Goal: Answer question/provide support: Share knowledge or assist other users

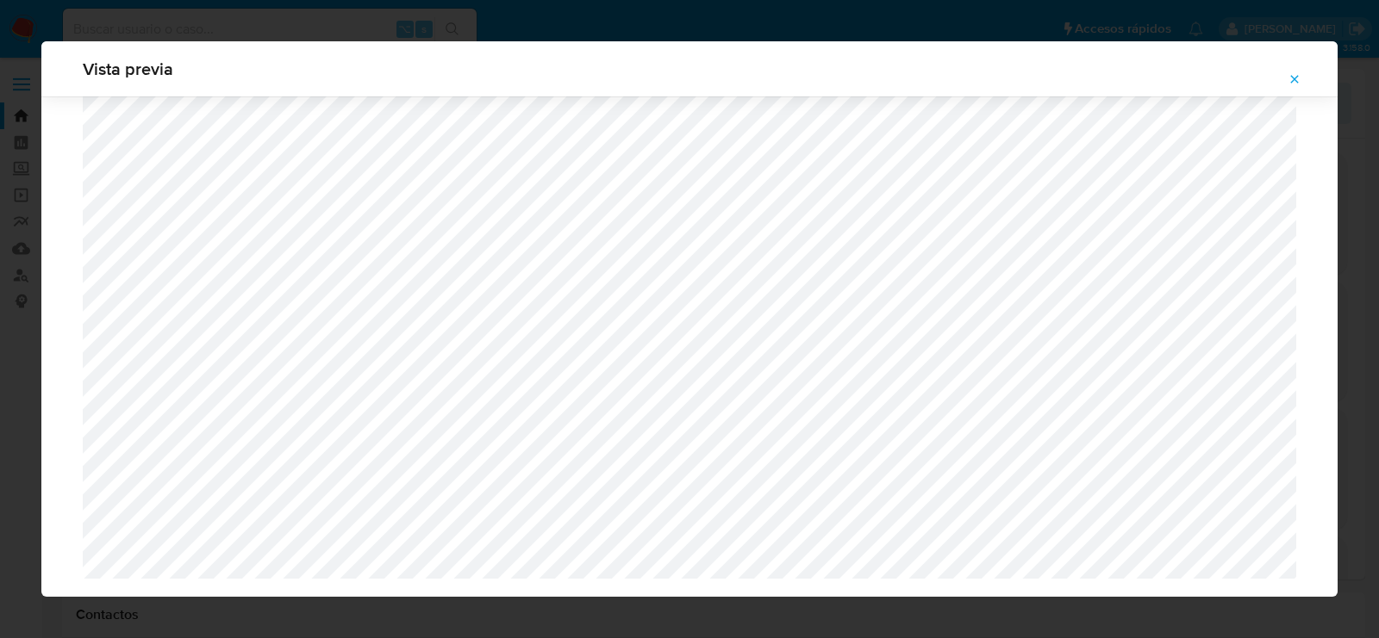
select select "10"
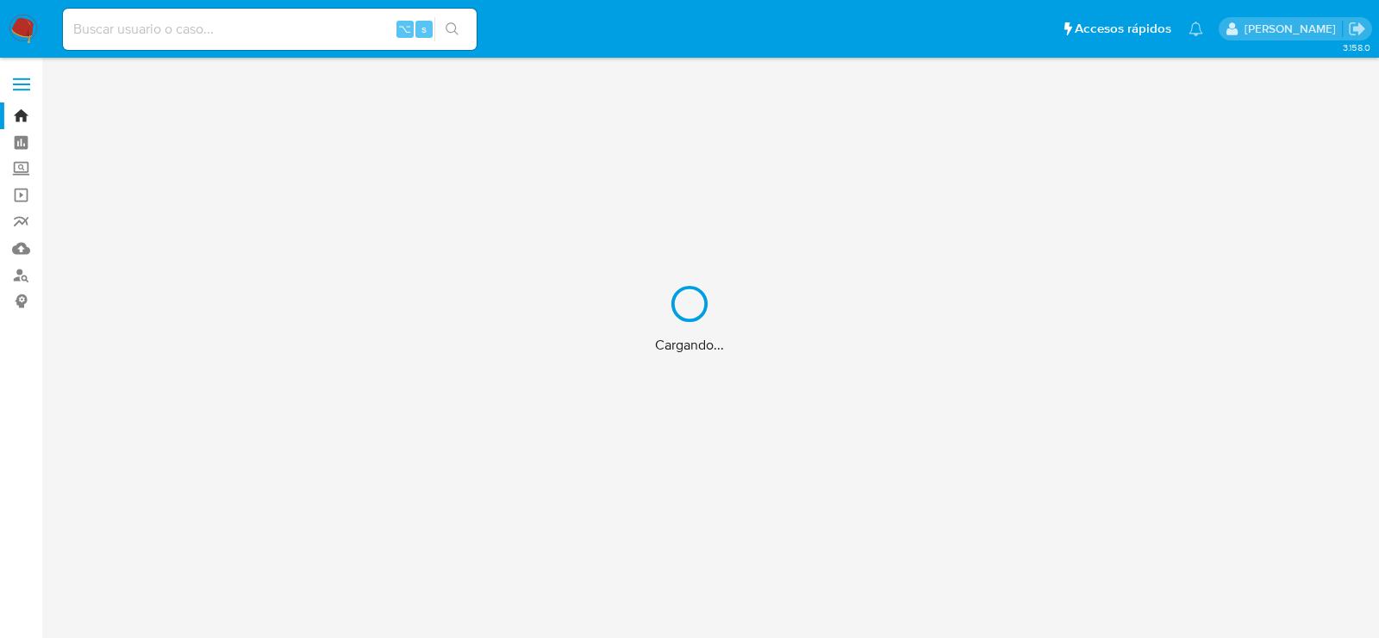
click at [187, 33] on div "Cargando..." at bounding box center [689, 319] width 1379 height 638
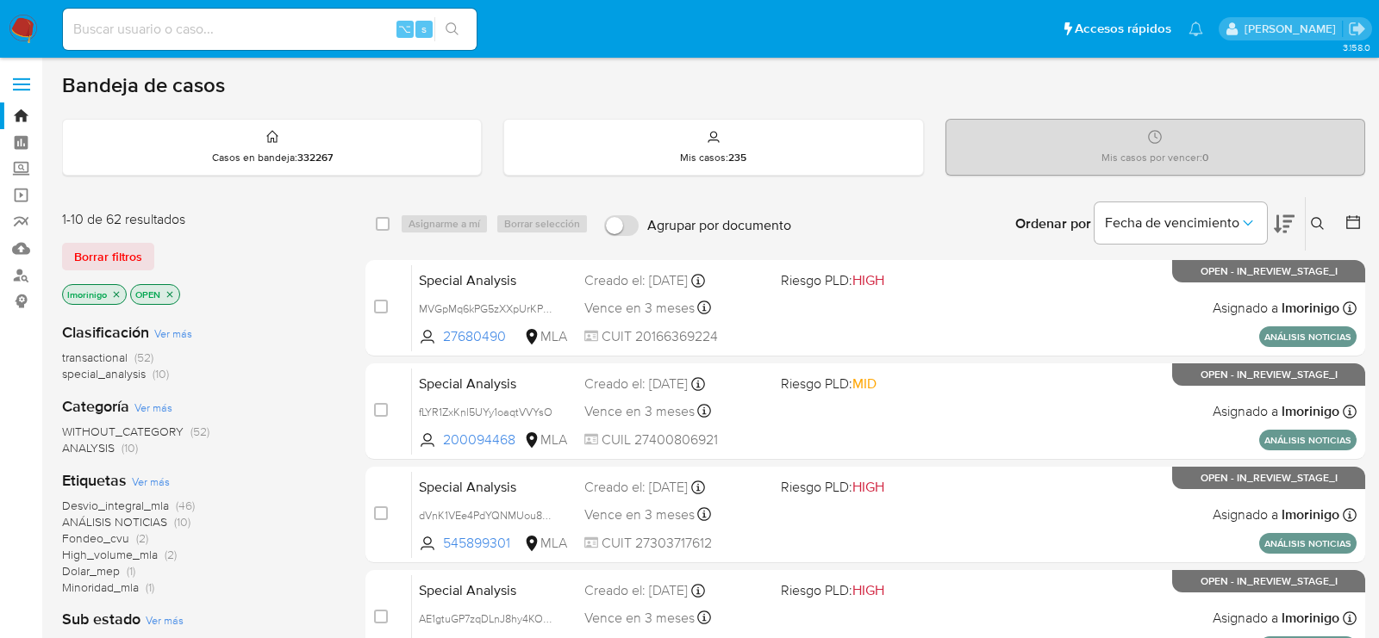
click at [190, 31] on input at bounding box center [270, 29] width 414 height 22
paste input "tzx8LxsFzag11NCiubsoPpiV"
type input "tzx8LxsFzag11NCiubsoPpiV"
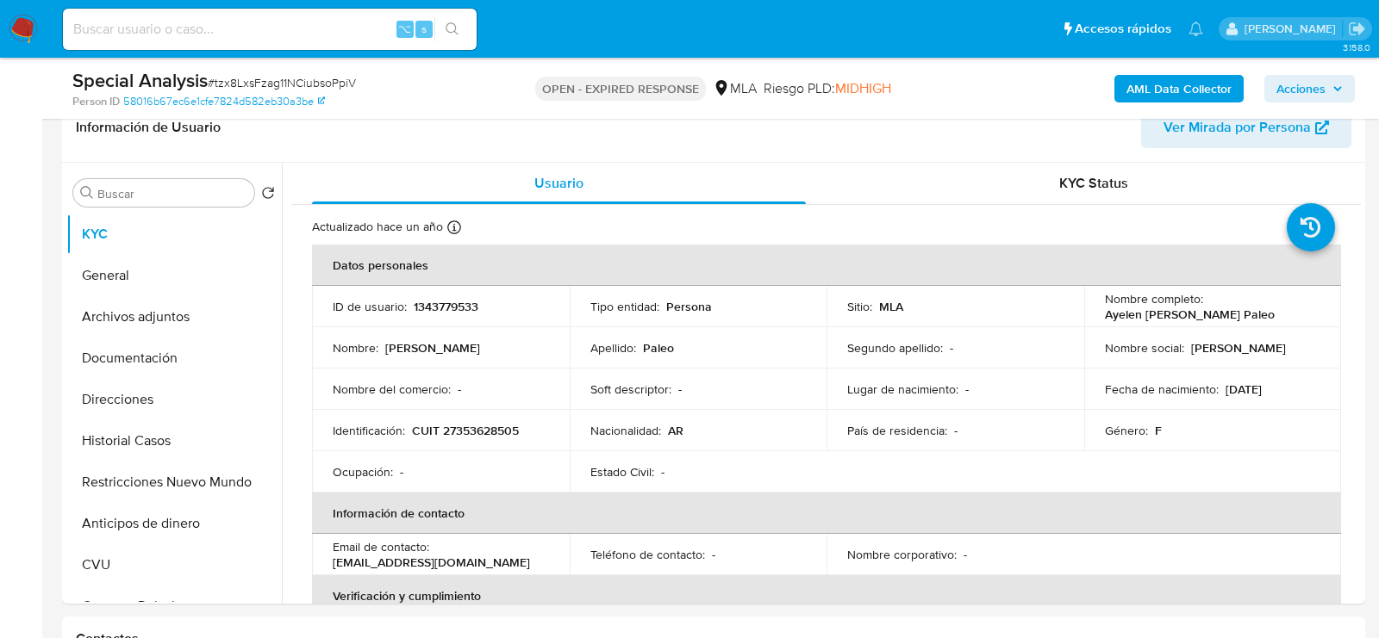
scroll to position [339, 0]
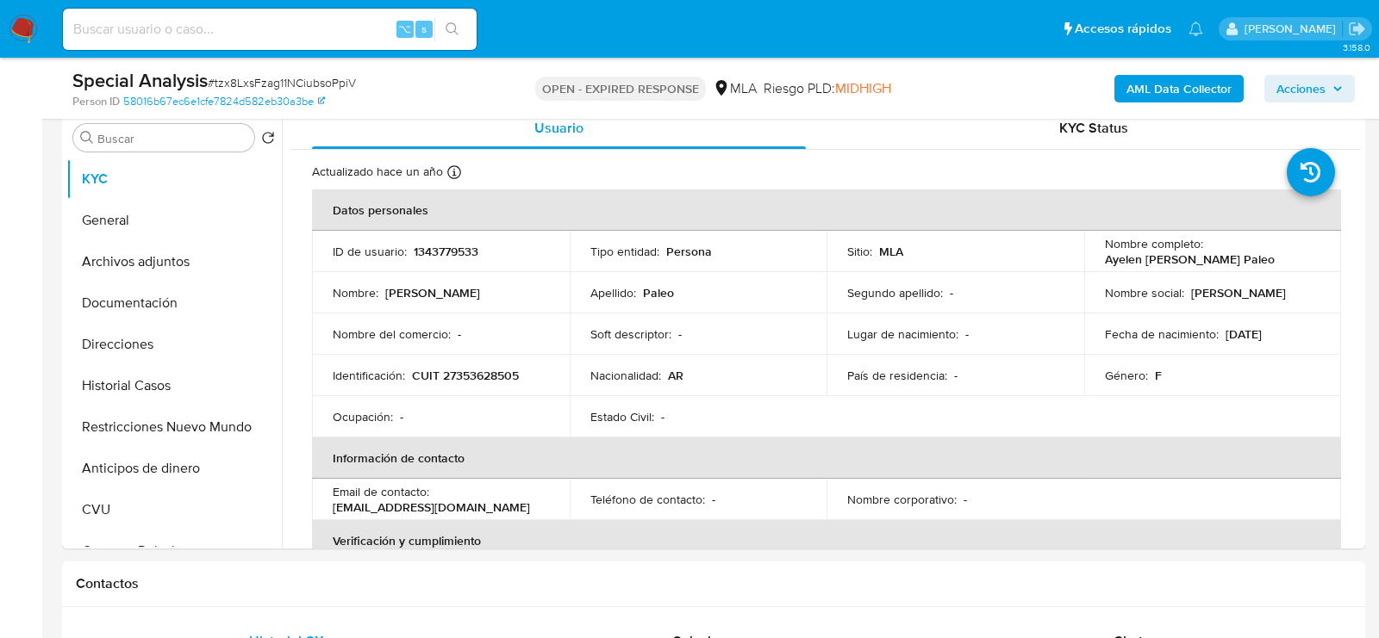
select select "10"
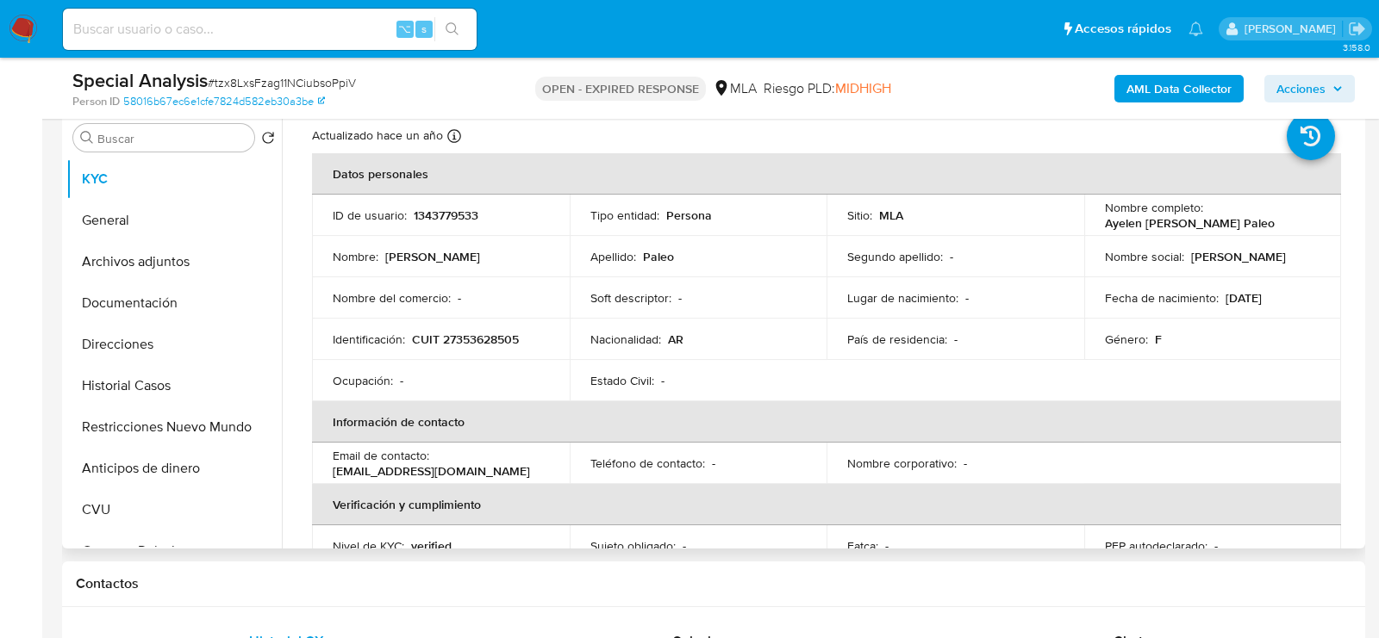
scroll to position [0, 0]
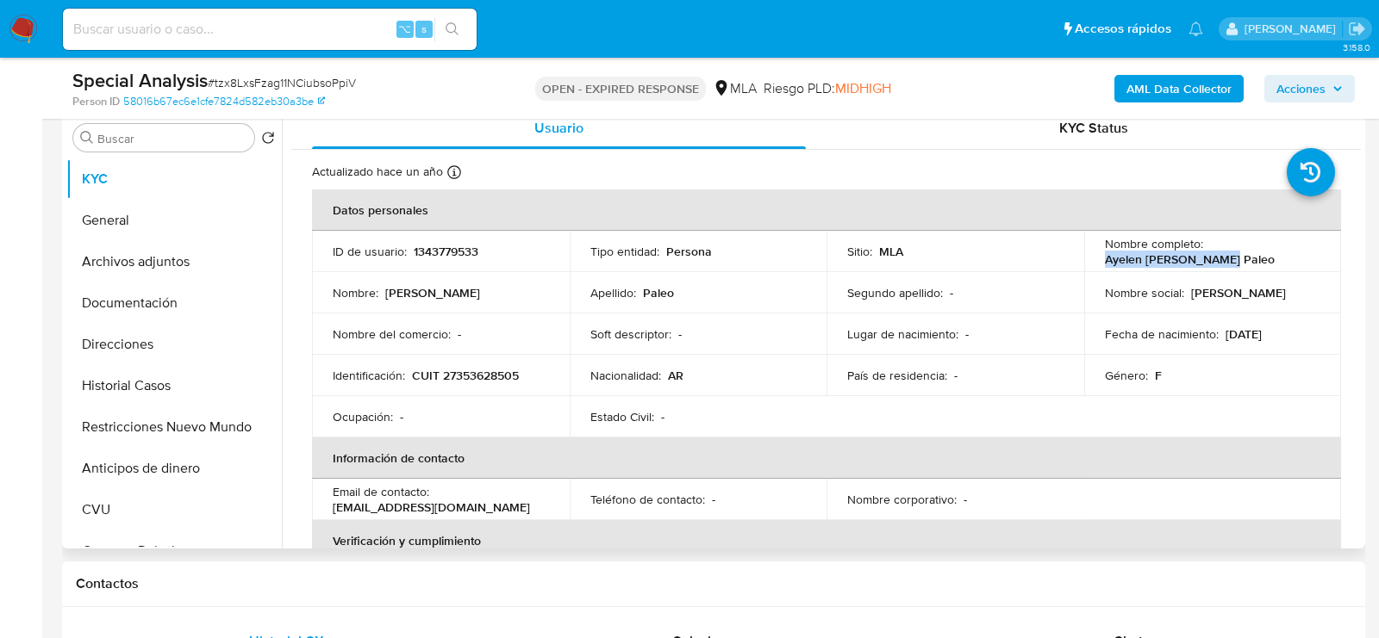
drag, startPoint x: 1101, startPoint y: 265, endPoint x: 1221, endPoint y: 263, distance: 119.8
click at [1221, 263] on div "Nombre completo : Ayelen Celeste Paleo" at bounding box center [1213, 251] width 216 height 31
copy p "Ayelen Celeste Paleo"
click at [501, 378] on p "CUIT 27353628505" at bounding box center [465, 376] width 107 height 16
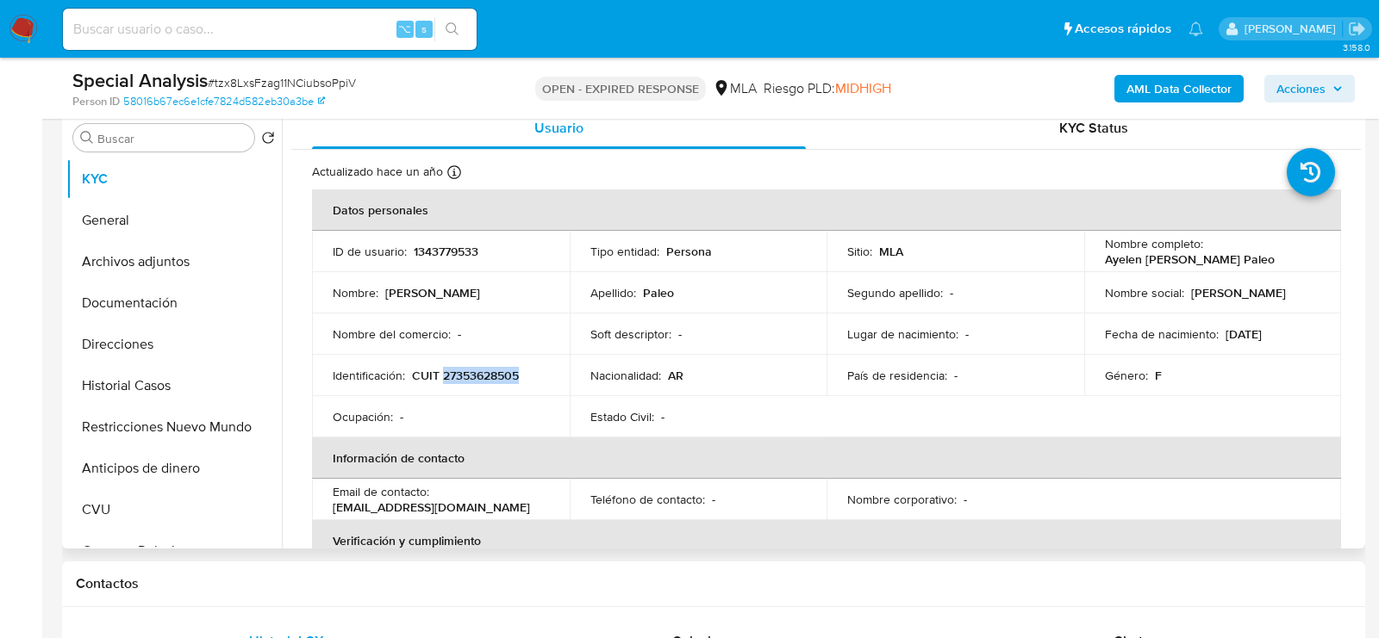
copy p "27353628505"
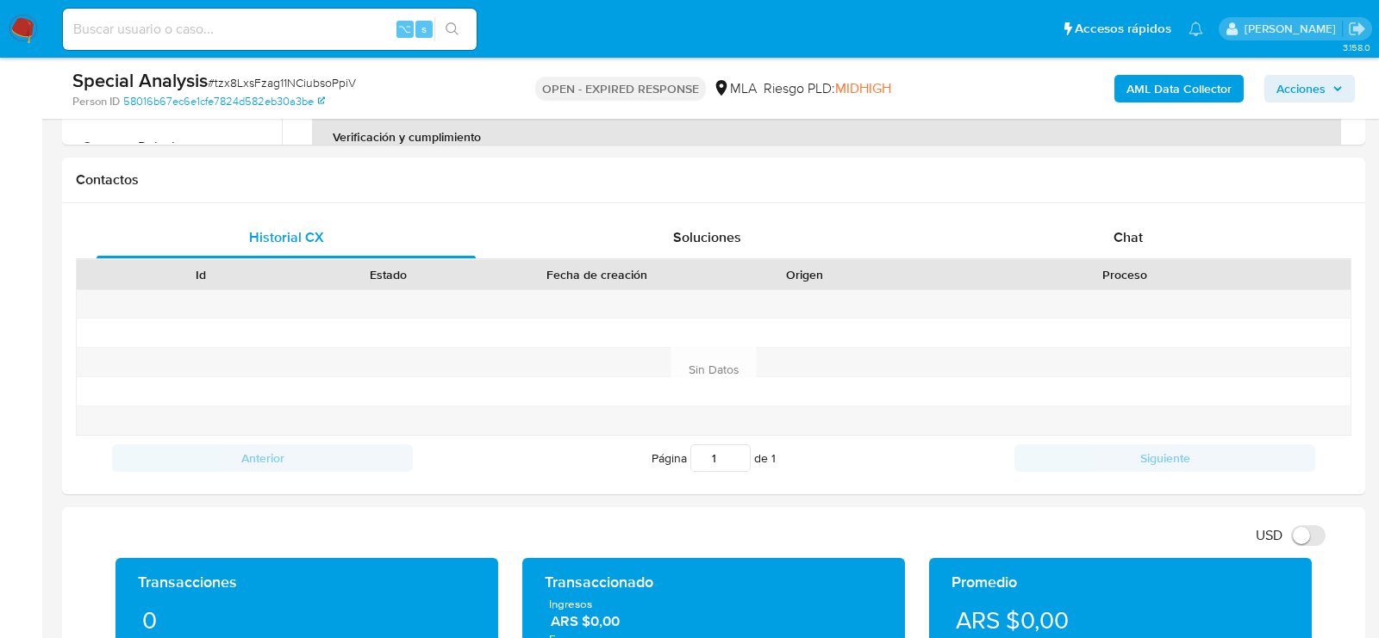
scroll to position [802, 0]
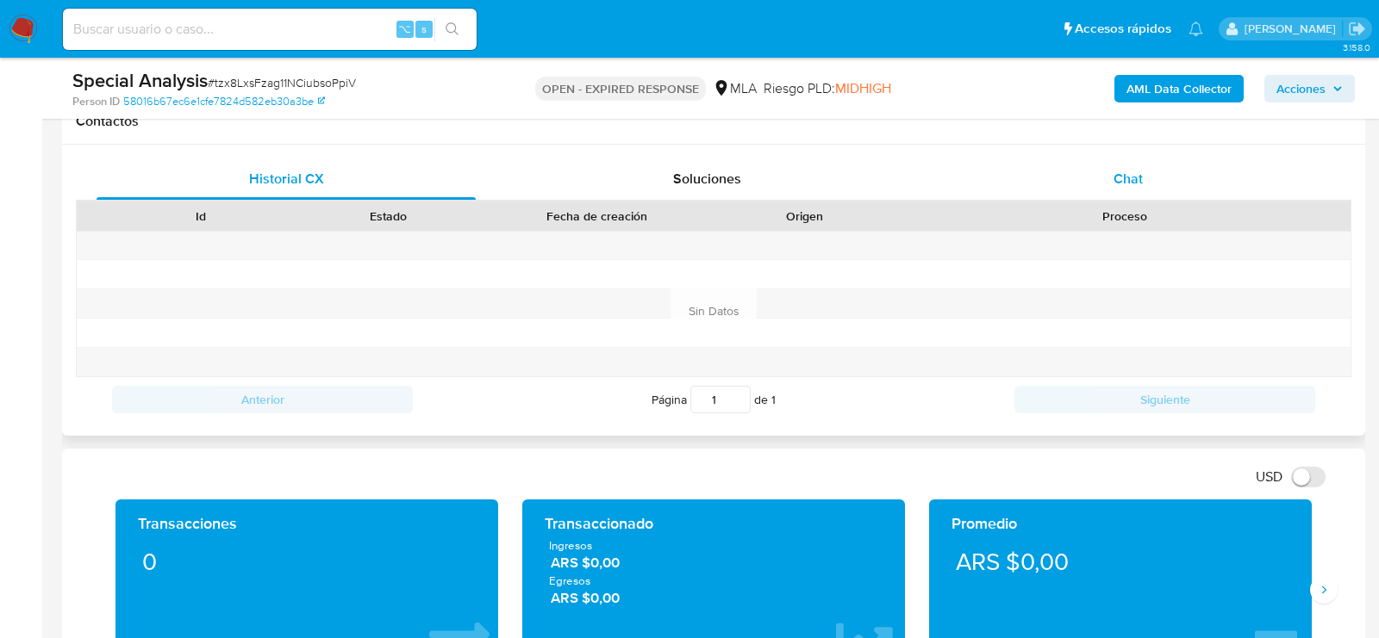
click at [1137, 166] on div "Chat" at bounding box center [1127, 179] width 379 height 41
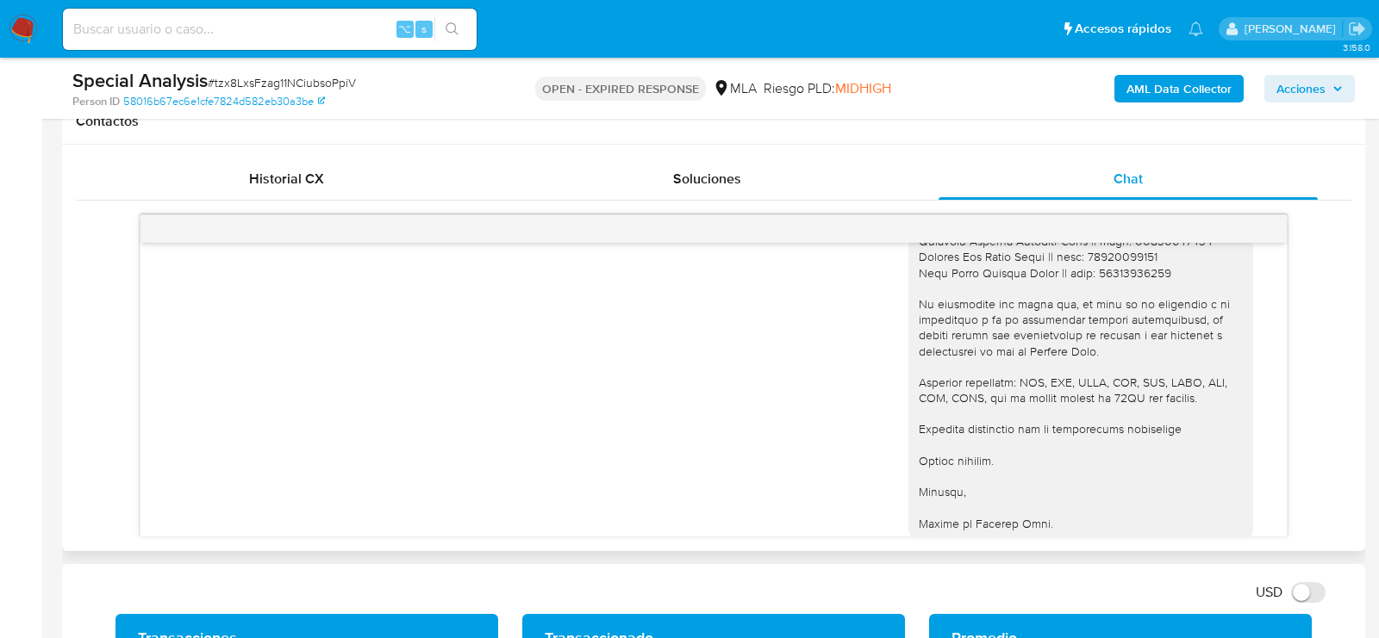
scroll to position [572, 0]
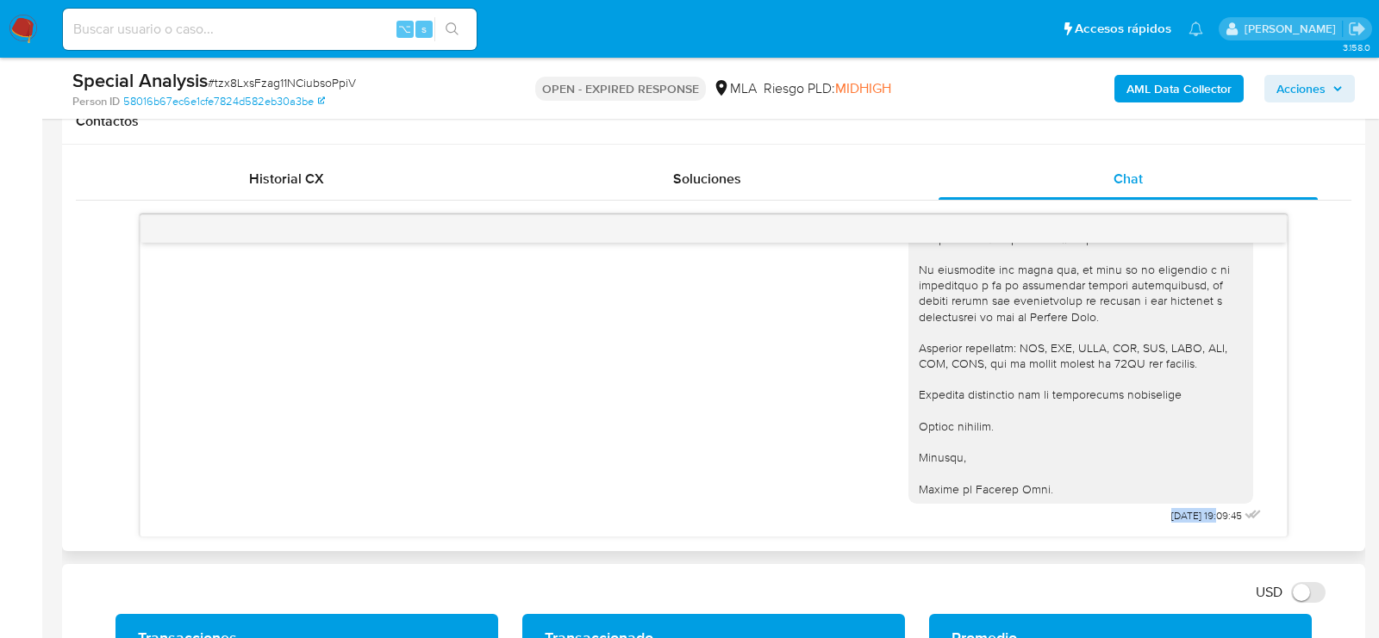
drag, startPoint x: 1201, startPoint y: 512, endPoint x: 1146, endPoint y: 513, distance: 55.2
click at [1171, 513] on span "05/09/2025 19:09:45" at bounding box center [1206, 516] width 71 height 14
copy span "05/09/2025"
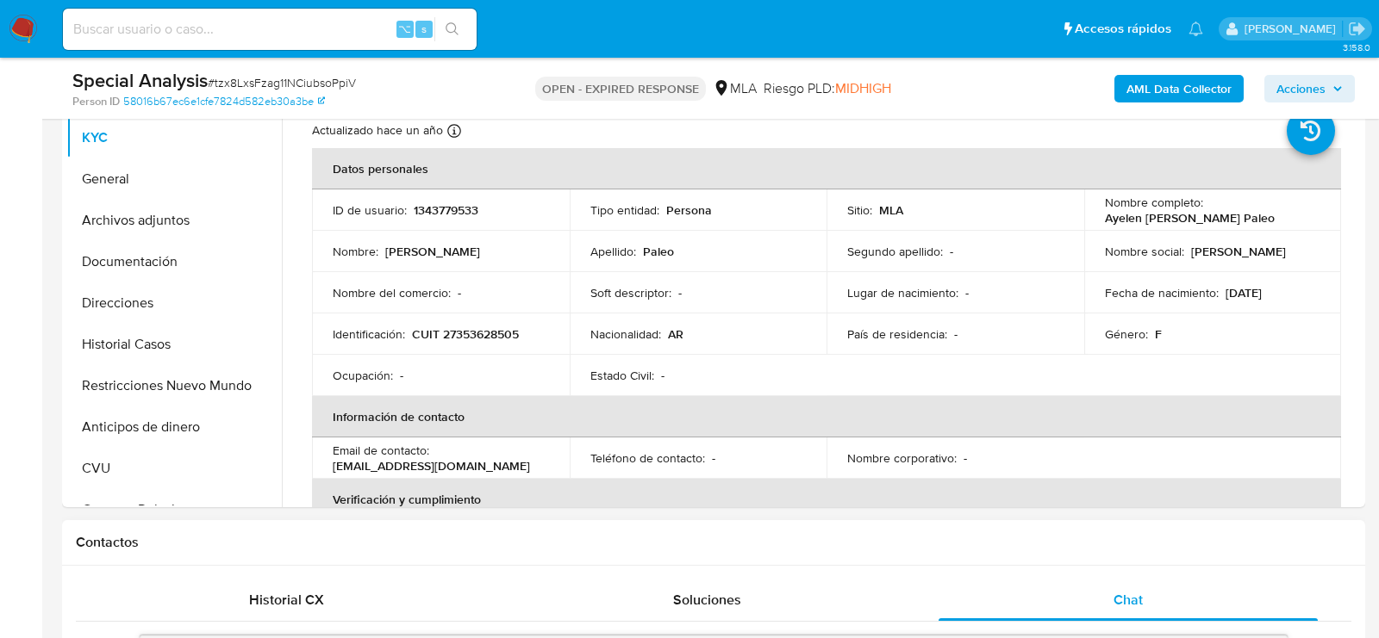
scroll to position [371, 0]
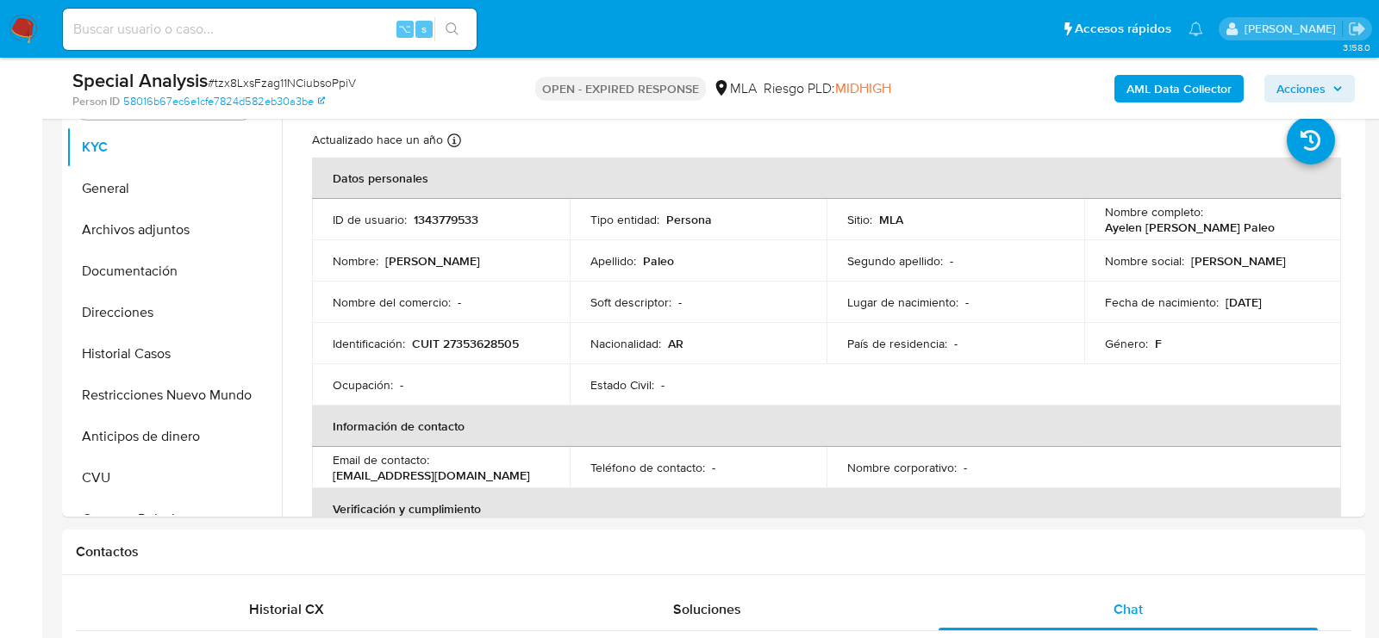
click at [295, 28] on input at bounding box center [270, 29] width 414 height 22
paste input "AE1gtuGP7zqDLnJ8hy4KOKxw"
type input "AE1gtuGP7zqDLnJ8hy4KOKxw"
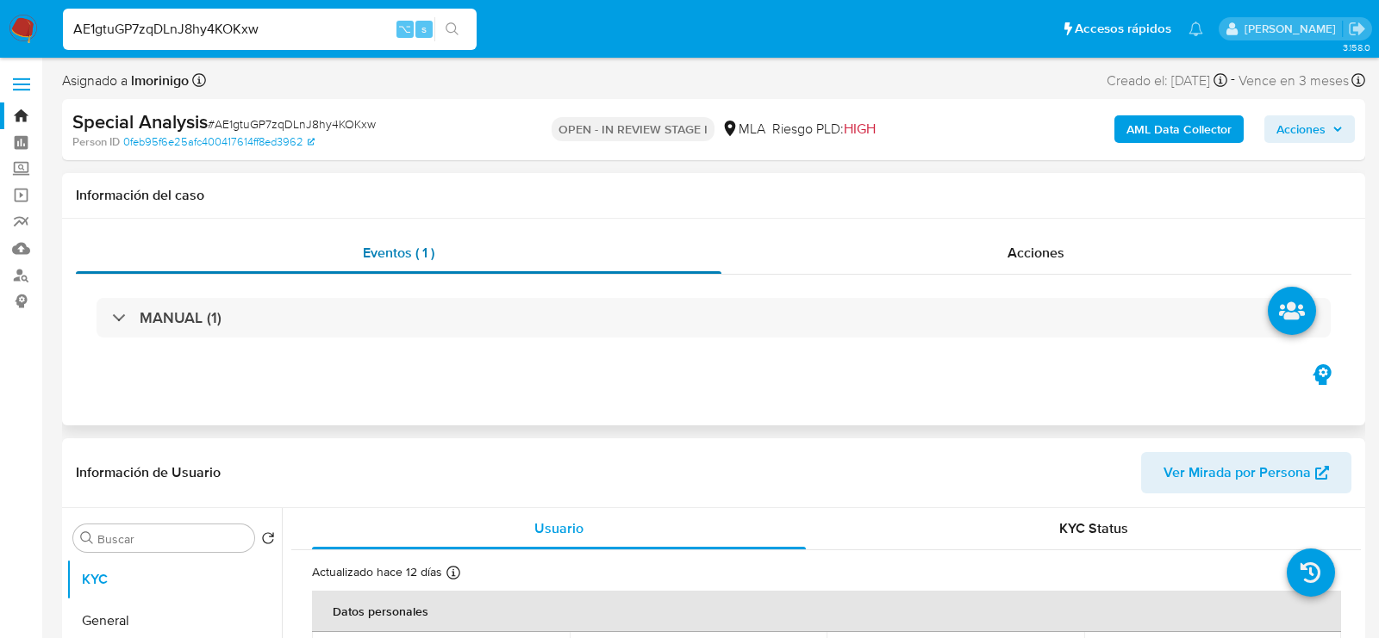
select select "10"
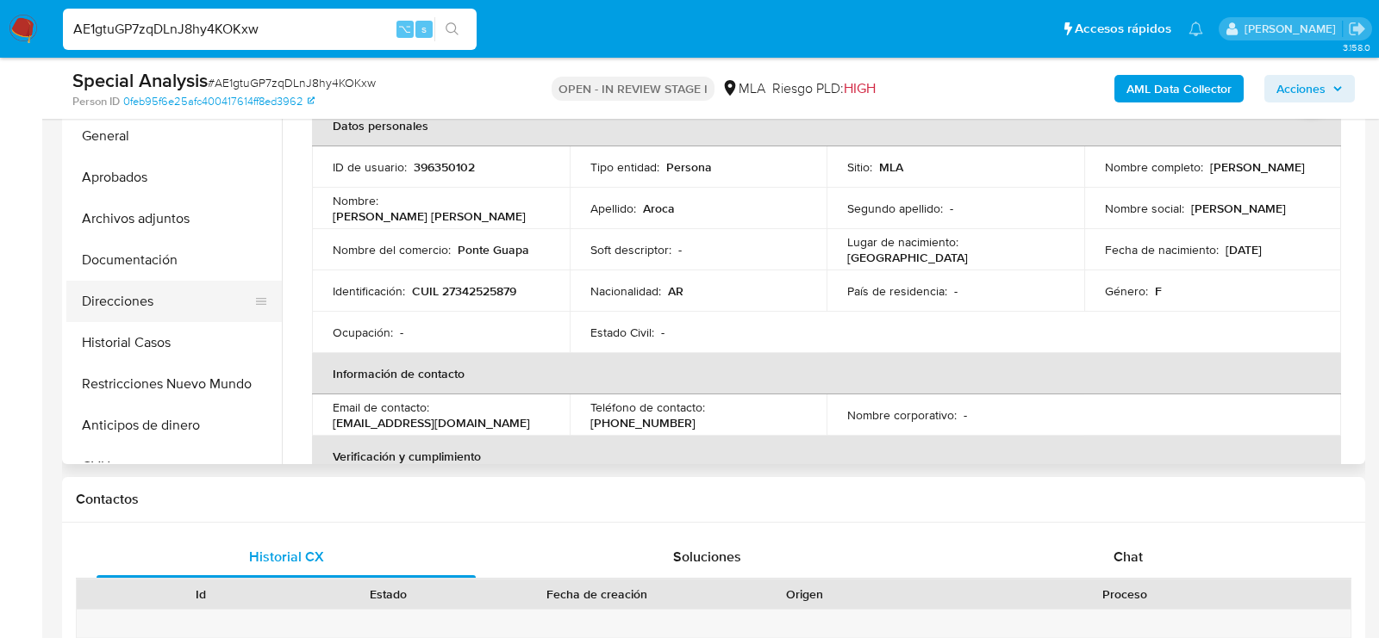
click at [140, 306] on button "Direcciones" at bounding box center [167, 301] width 202 height 41
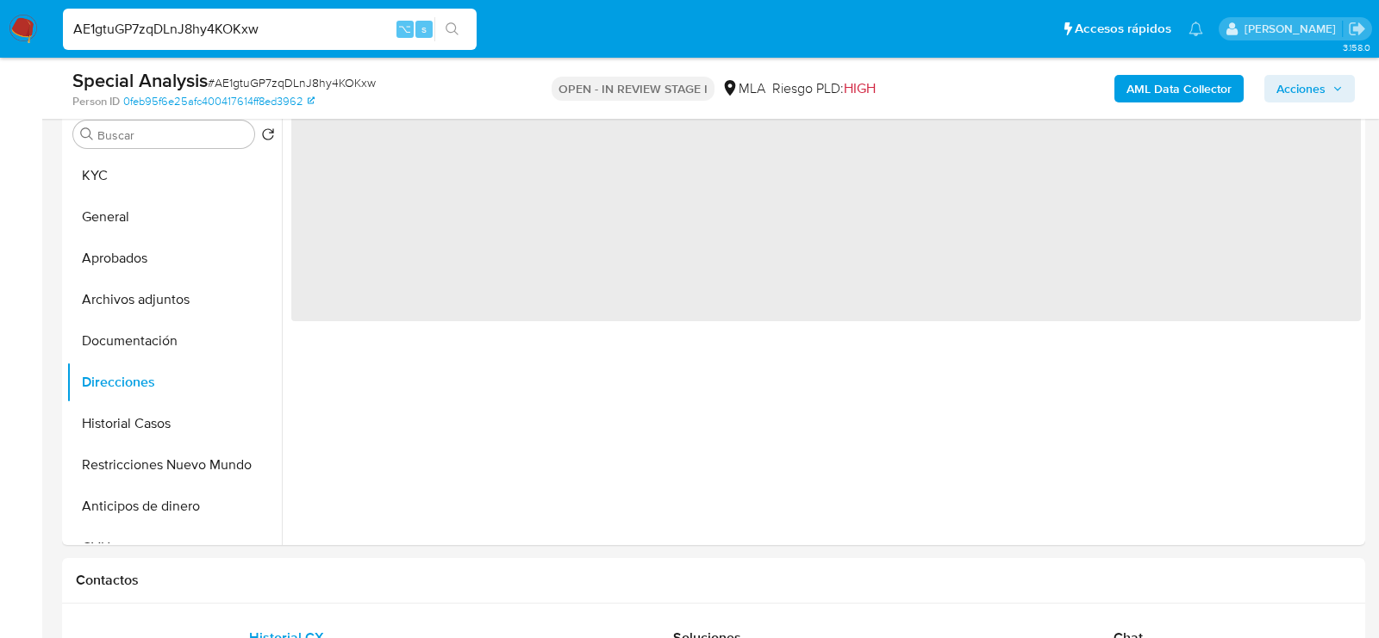
scroll to position [317, 0]
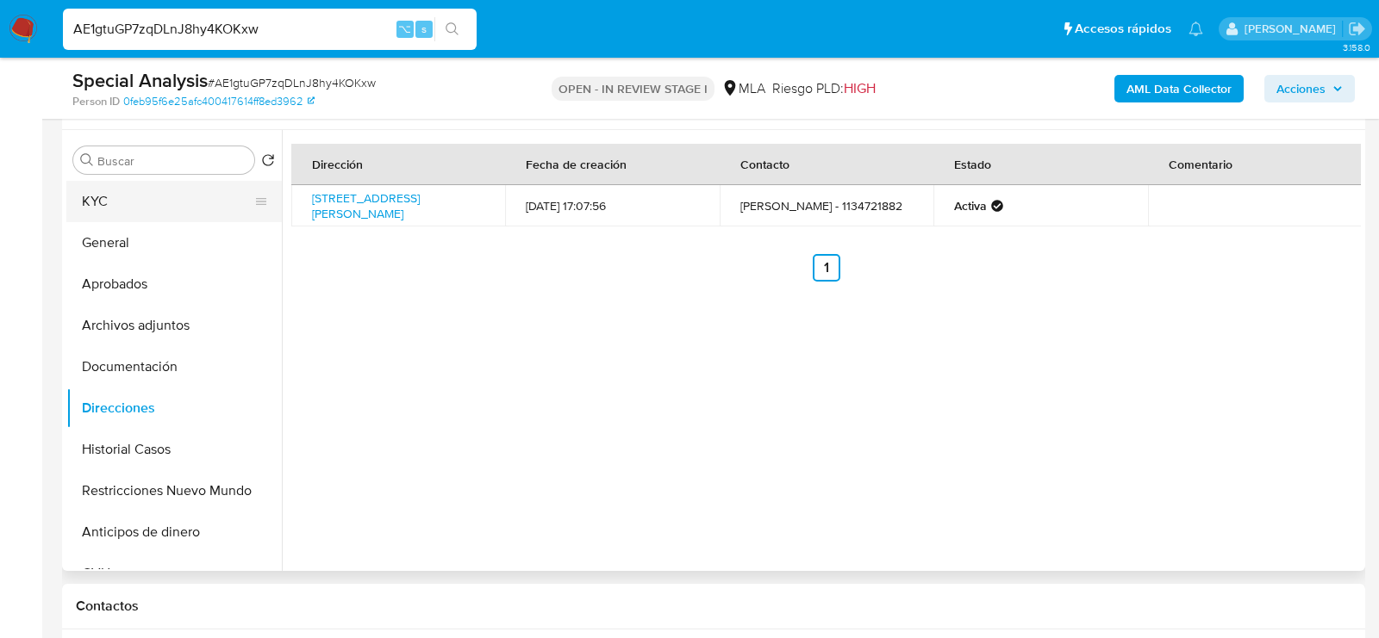
click at [165, 195] on button "KYC" at bounding box center [167, 201] width 202 height 41
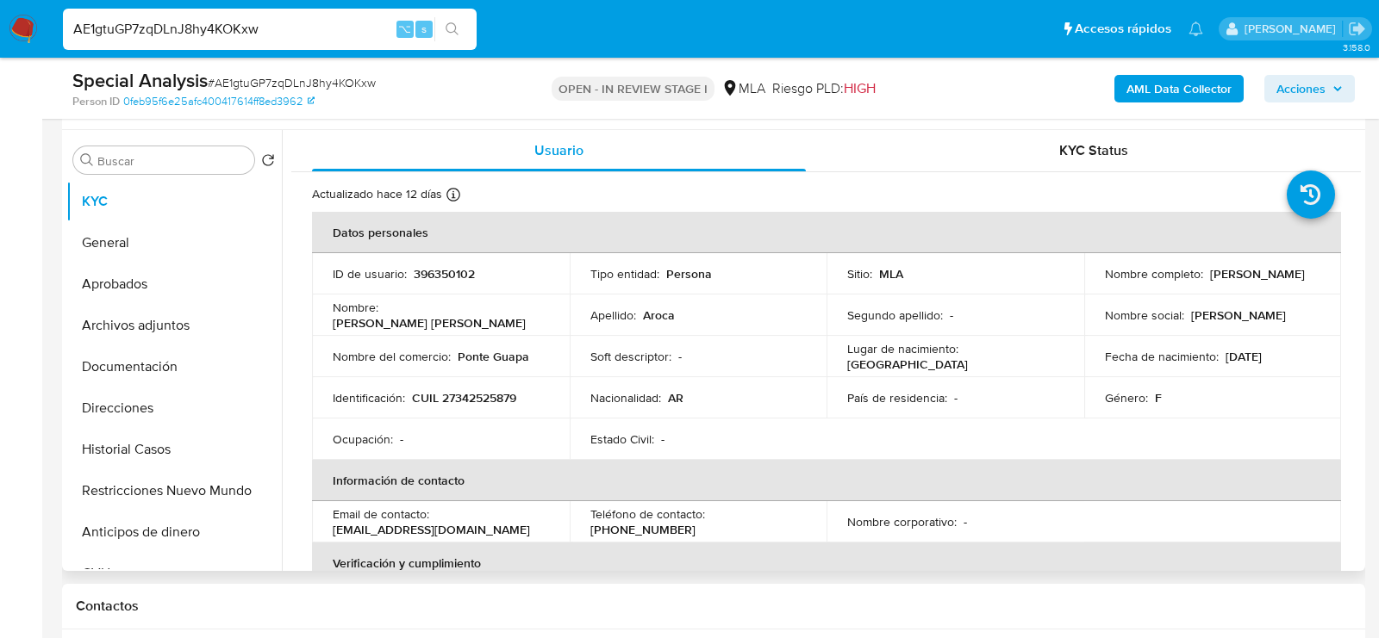
drag, startPoint x: 1098, startPoint y: 284, endPoint x: 1228, endPoint y: 285, distance: 130.1
click at [1228, 285] on td "Nombre completo : Claudia Noemi Aroca" at bounding box center [1213, 273] width 258 height 41
copy p "Claudia Noemi Aroca"
click at [490, 390] on p "CUIL 27342525879" at bounding box center [464, 398] width 104 height 16
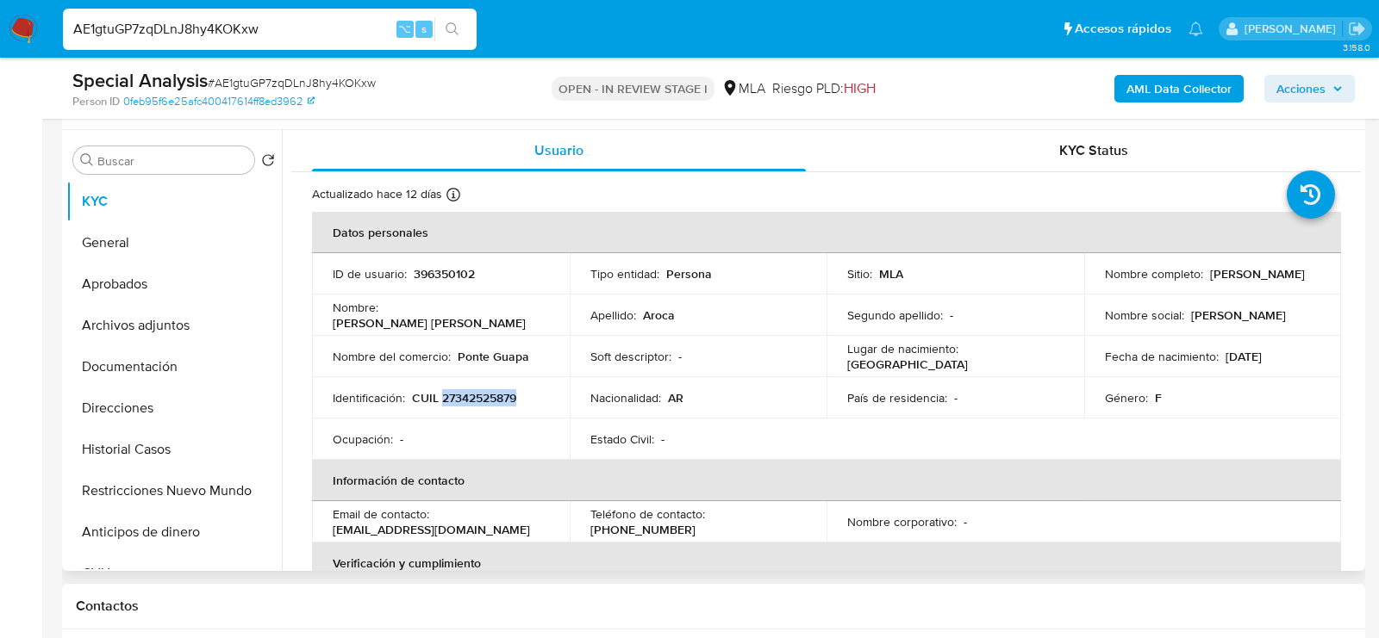
copy p "27342525879"
drag, startPoint x: 1098, startPoint y: 278, endPoint x: 1222, endPoint y: 278, distance: 124.1
click at [1222, 278] on td "Nombre completo : Claudia Noemi Aroca" at bounding box center [1213, 273] width 258 height 41
